Goal: Task Accomplishment & Management: Manage account settings

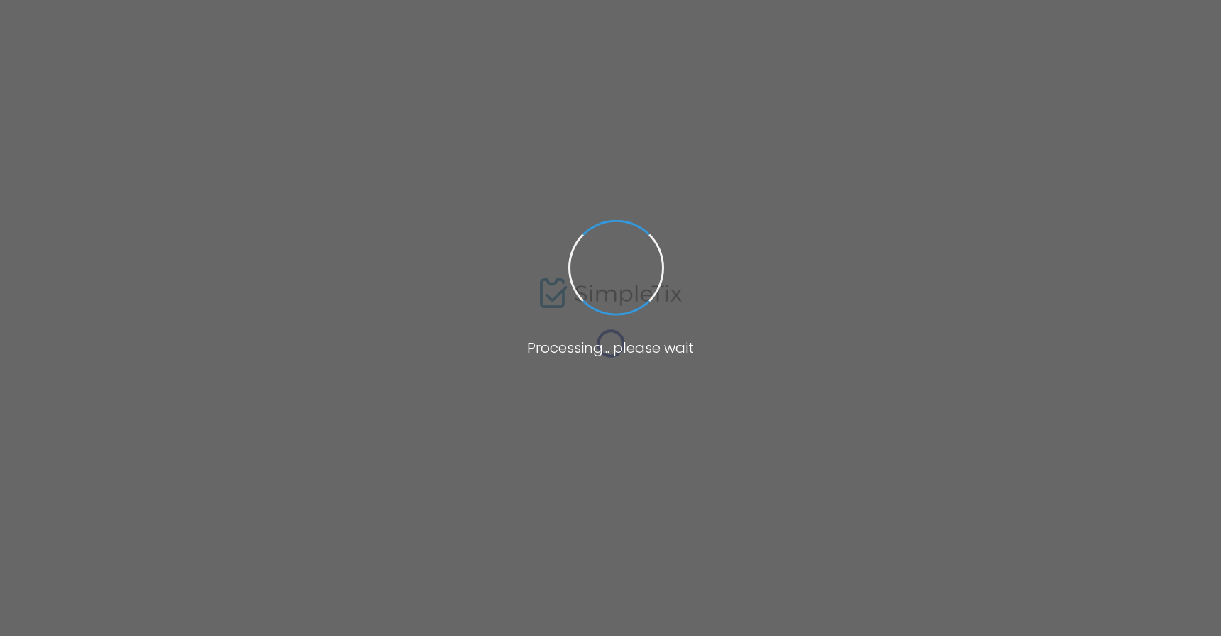
type input "[URL][DOMAIN_NAME]"
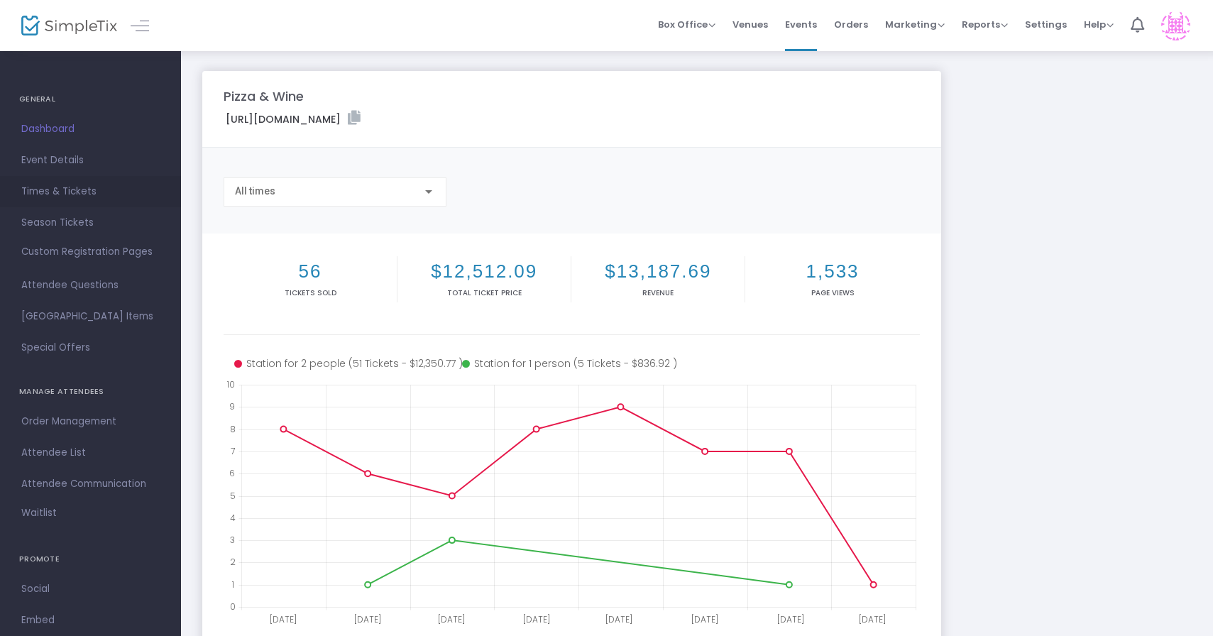
click at [42, 188] on span "Times & Tickets" at bounding box center [90, 191] width 138 height 18
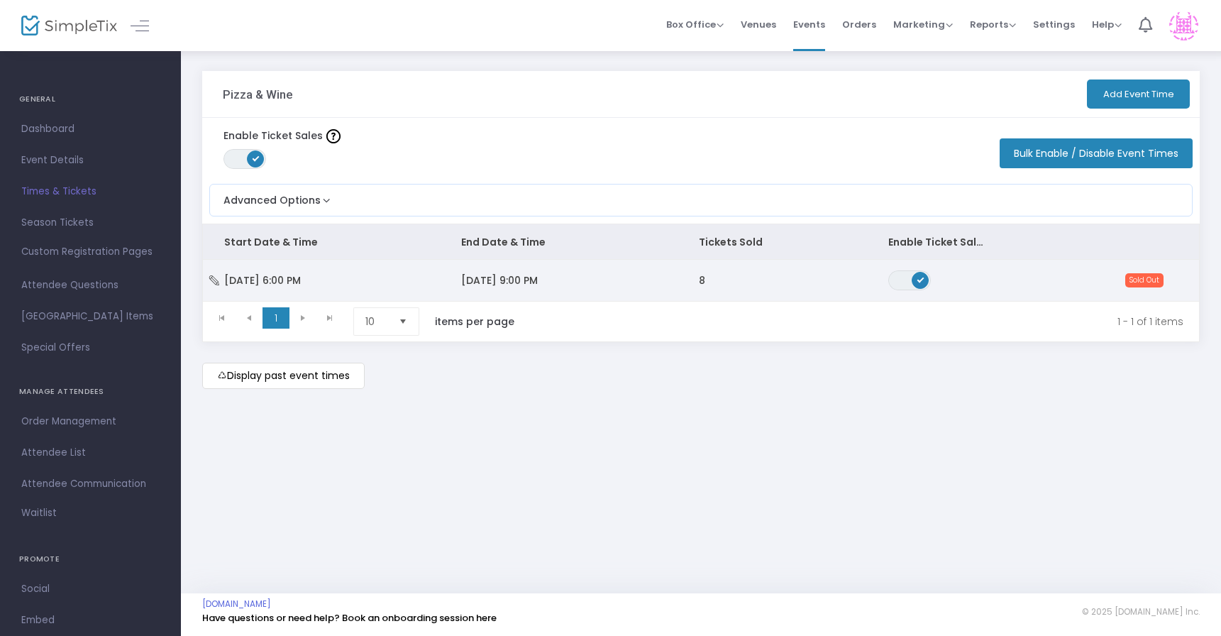
click at [538, 284] on span "[DATE] 9:00 PM" at bounding box center [499, 280] width 77 height 14
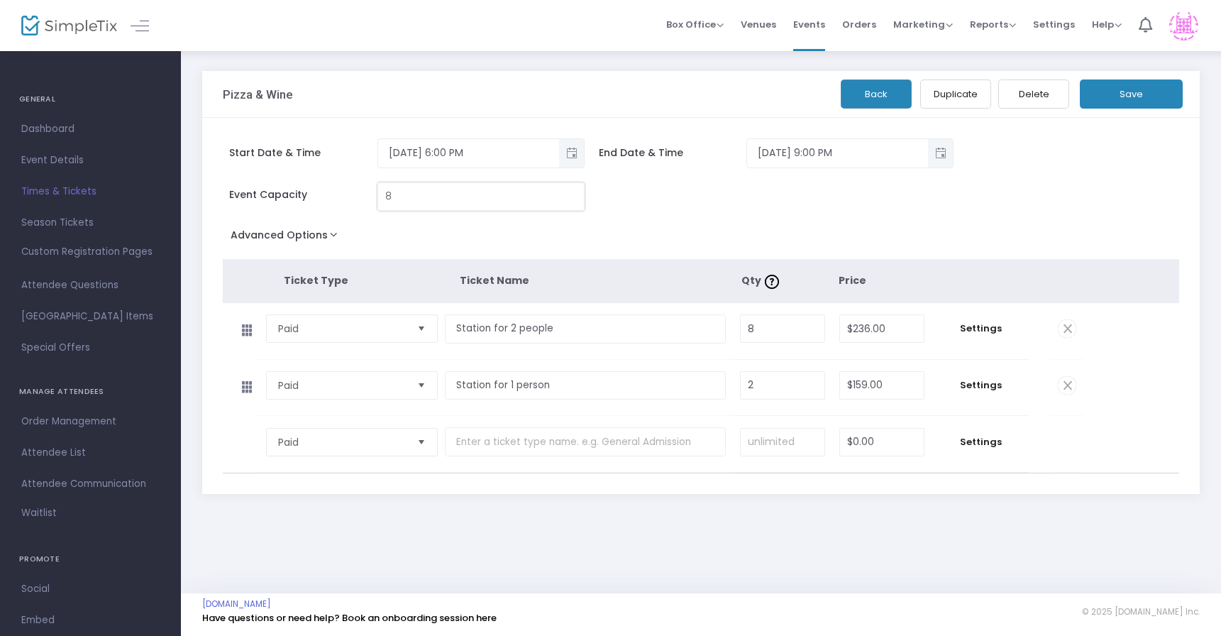
click at [401, 193] on input "8" at bounding box center [481, 196] width 206 height 27
type input "9"
click at [773, 333] on input "8" at bounding box center [783, 328] width 84 height 27
type input "9"
click at [1140, 91] on button "Save" at bounding box center [1131, 93] width 103 height 29
